Goal: Obtain resource: Obtain resource

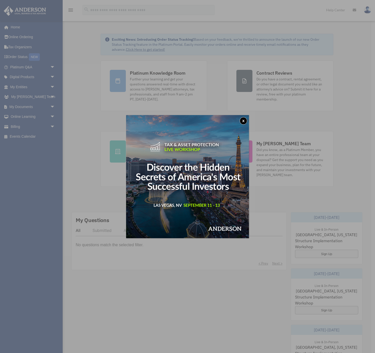
drag, startPoint x: 241, startPoint y: 121, endPoint x: 238, endPoint y: 122, distance: 3.6
click at [241, 121] on button "x" at bounding box center [244, 121] width 8 height 8
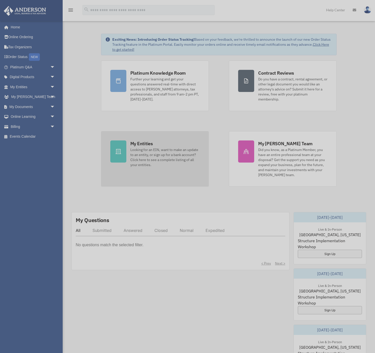
click at [160, 148] on div "Looking for an EIN, want to make an update to an entity, or sign up for a bank …" at bounding box center [164, 157] width 69 height 20
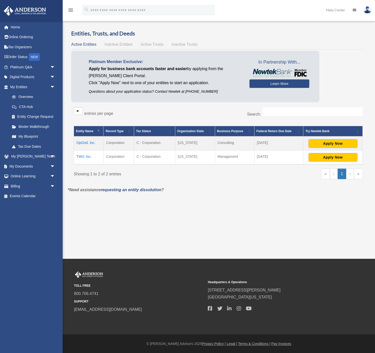
click at [86, 142] on td "OpGrid, Inc." at bounding box center [89, 143] width 30 height 14
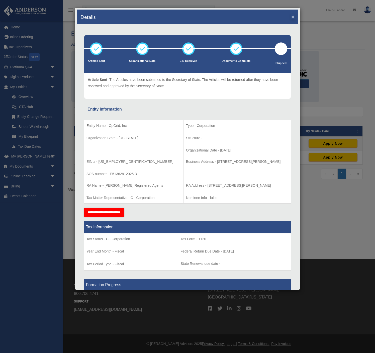
click at [293, 17] on button "×" at bounding box center [293, 16] width 3 height 5
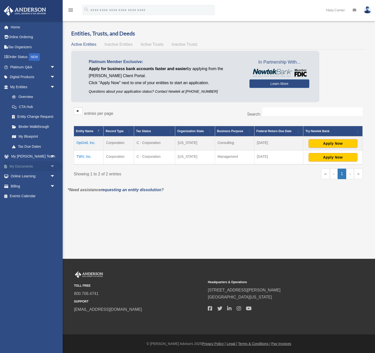
click at [35, 161] on link "My Documents arrow_drop_down" at bounding box center [33, 166] width 59 height 10
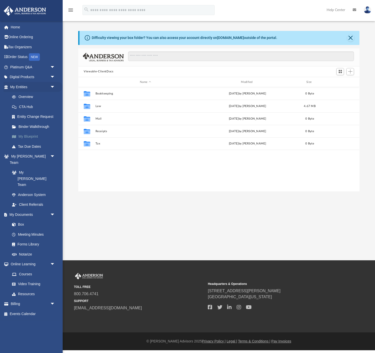
scroll to position [0, 0]
click at [27, 55] on link "Order Status NEW" at bounding box center [33, 57] width 59 height 10
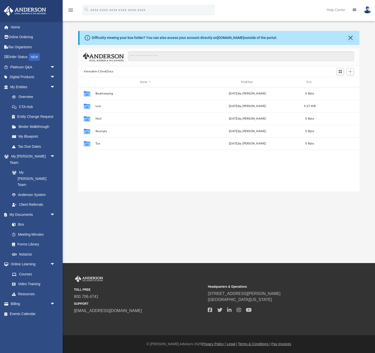
scroll to position [114, 282]
click at [51, 68] on span "arrow_drop_down" at bounding box center [55, 67] width 10 height 10
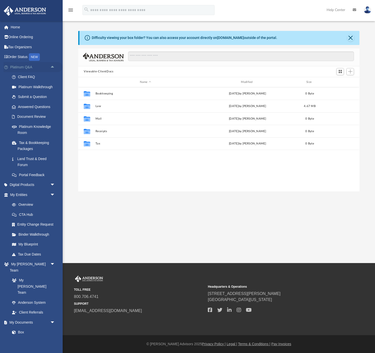
click at [51, 68] on span "arrow_drop_up" at bounding box center [55, 67] width 10 height 10
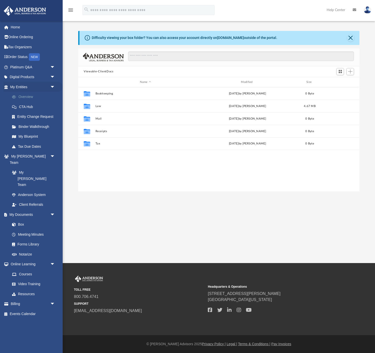
click at [34, 95] on link "Overview" at bounding box center [35, 97] width 56 height 10
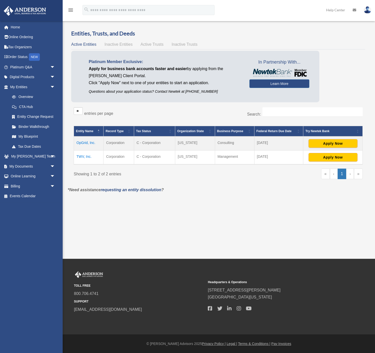
click at [88, 142] on td "OpGrid, Inc." at bounding box center [89, 143] width 30 height 14
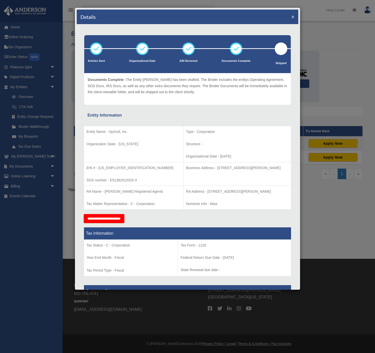
click at [294, 16] on button "×" at bounding box center [293, 16] width 3 height 5
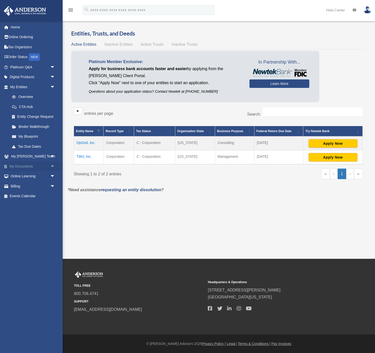
click at [34, 163] on link "My Documents arrow_drop_down" at bounding box center [33, 166] width 59 height 10
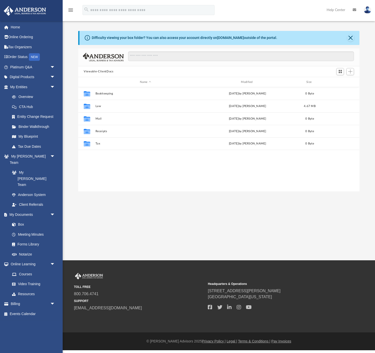
scroll to position [114, 282]
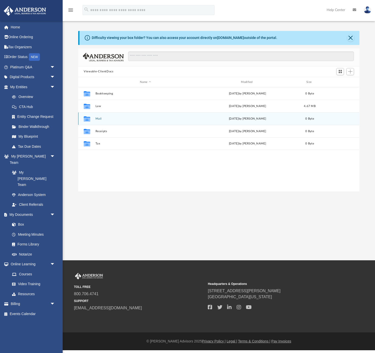
click at [98, 118] on button "Mail" at bounding box center [146, 118] width 100 height 3
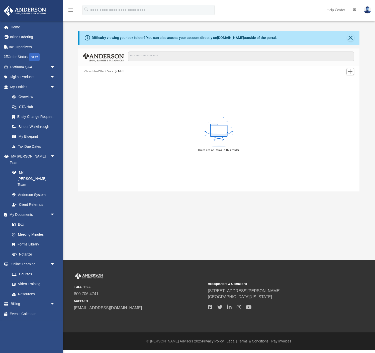
click at [106, 73] on button "Viewable-ClientDocs" at bounding box center [99, 71] width 30 height 5
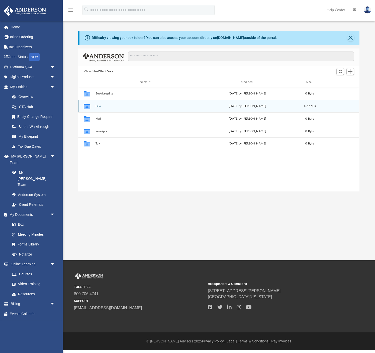
click at [97, 105] on button "Law" at bounding box center [146, 105] width 100 height 3
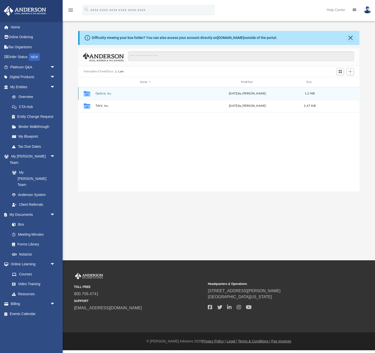
click at [104, 94] on button "OpGrid, Inc." at bounding box center [146, 93] width 100 height 3
click at [109, 95] on div "Collaborated Folder Initial Docs Wed Aug 27 2025 by Marielle Palivino 1.2 MB" at bounding box center [218, 93] width 281 height 13
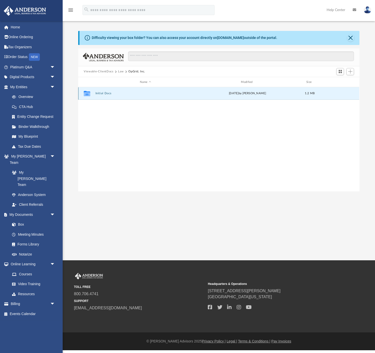
drag, startPoint x: 108, startPoint y: 94, endPoint x: 111, endPoint y: 93, distance: 2.7
click at [108, 94] on button "Initial Docs" at bounding box center [146, 93] width 100 height 3
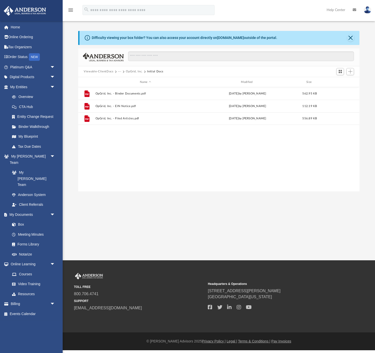
click at [147, 148] on div "File OpGrid, Inc. - Binder Documents.pdf Wed Aug 27 2025 by Marielle Palivino 5…" at bounding box center [218, 139] width 281 height 104
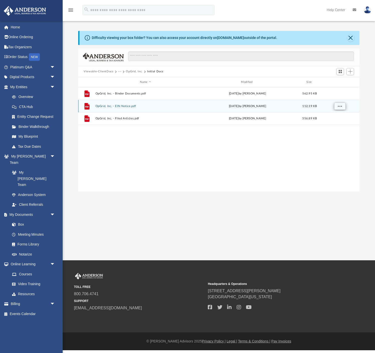
click at [343, 107] on button "More options" at bounding box center [340, 106] width 12 height 8
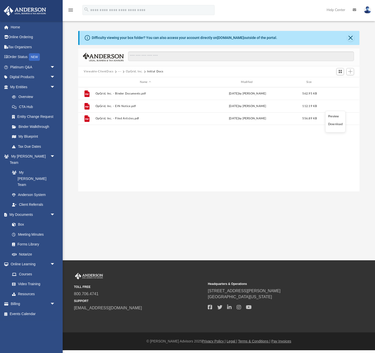
click at [339, 124] on li "Download" at bounding box center [335, 123] width 15 height 5
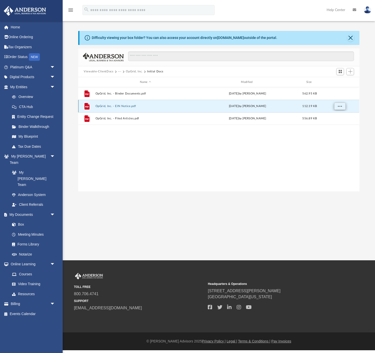
click at [343, 106] on button "More options" at bounding box center [340, 106] width 12 height 8
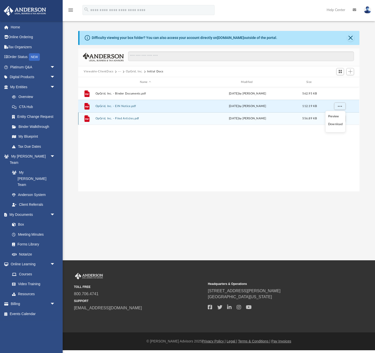
drag, startPoint x: 261, startPoint y: 141, endPoint x: 278, endPoint y: 122, distance: 25.4
click at [261, 141] on div "File OpGrid, Inc. - Binder Documents.pdf Wed Aug 27 2025 by Marielle Palivino 5…" at bounding box center [218, 139] width 281 height 104
click at [338, 119] on span "More options" at bounding box center [340, 118] width 4 height 3
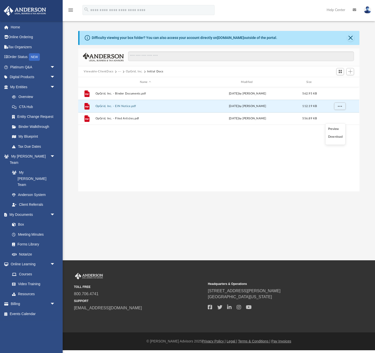
click at [339, 137] on li "Download" at bounding box center [335, 136] width 15 height 5
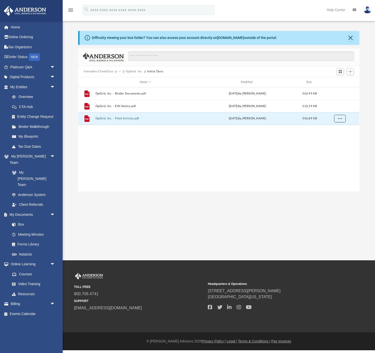
scroll to position [0, 0]
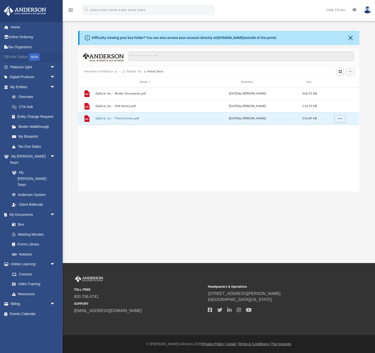
click at [20, 57] on link "Order Status NEW" at bounding box center [33, 57] width 59 height 10
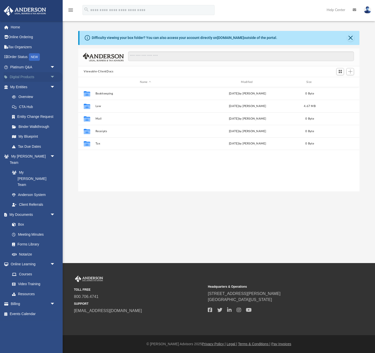
click at [52, 76] on span "arrow_drop_down" at bounding box center [55, 77] width 10 height 10
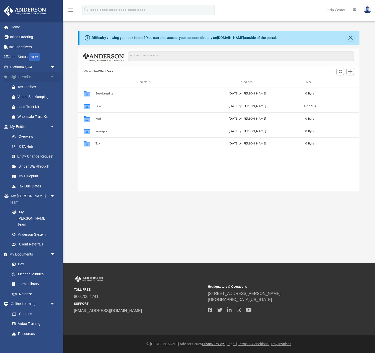
click at [53, 76] on span "arrow_drop_up" at bounding box center [55, 77] width 10 height 10
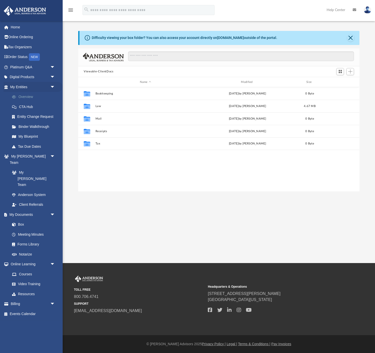
click at [34, 97] on link "Overview" at bounding box center [35, 97] width 56 height 10
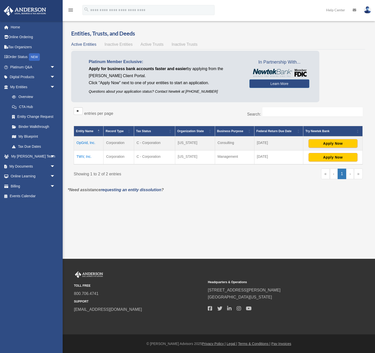
click at [82, 141] on td "OpGrid, Inc." at bounding box center [89, 143] width 30 height 14
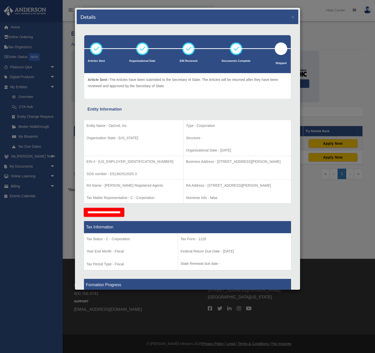
drag, startPoint x: 253, startPoint y: 160, endPoint x: 165, endPoint y: 159, distance: 87.8
click at [183, 159] on td "Business Address - [STREET_ADDRESS][PERSON_NAME]" at bounding box center [237, 168] width 108 height 24
copy p "Business Address - [STREET_ADDRESS][PERSON_NAME]"
click at [270, 188] on td "RA Address - [STREET_ADDRESS][PERSON_NAME] Nominee Info - false" at bounding box center [237, 191] width 108 height 24
drag, startPoint x: 251, startPoint y: 182, endPoint x: 178, endPoint y: 183, distance: 72.8
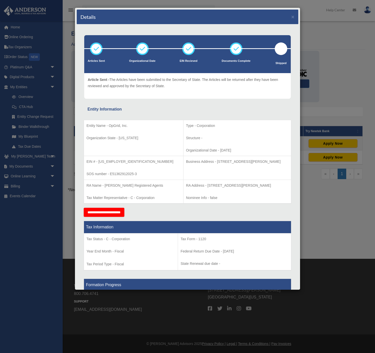
click at [186, 185] on p "RA Address - [STREET_ADDRESS][PERSON_NAME]" at bounding box center [237, 185] width 103 height 6
copy p "RA Address - [STREET_ADDRESS][PERSON_NAME]"
